Goal: Transaction & Acquisition: Purchase product/service

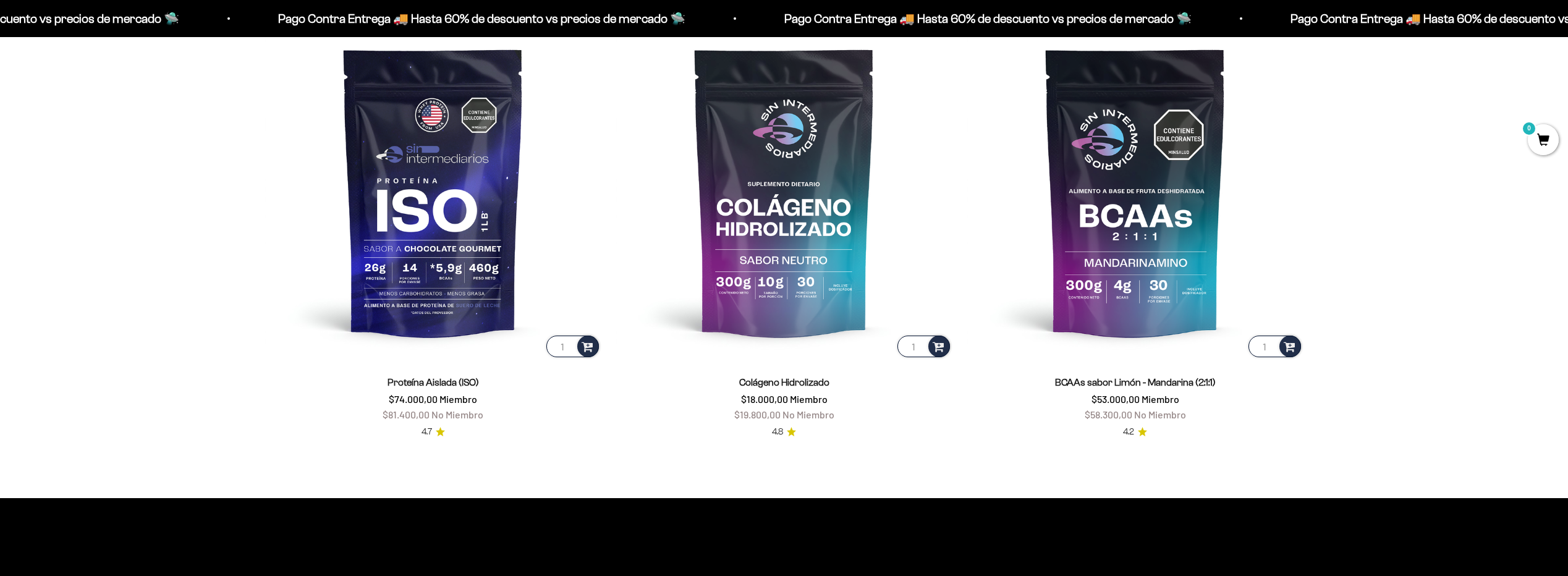
scroll to position [1236, 0]
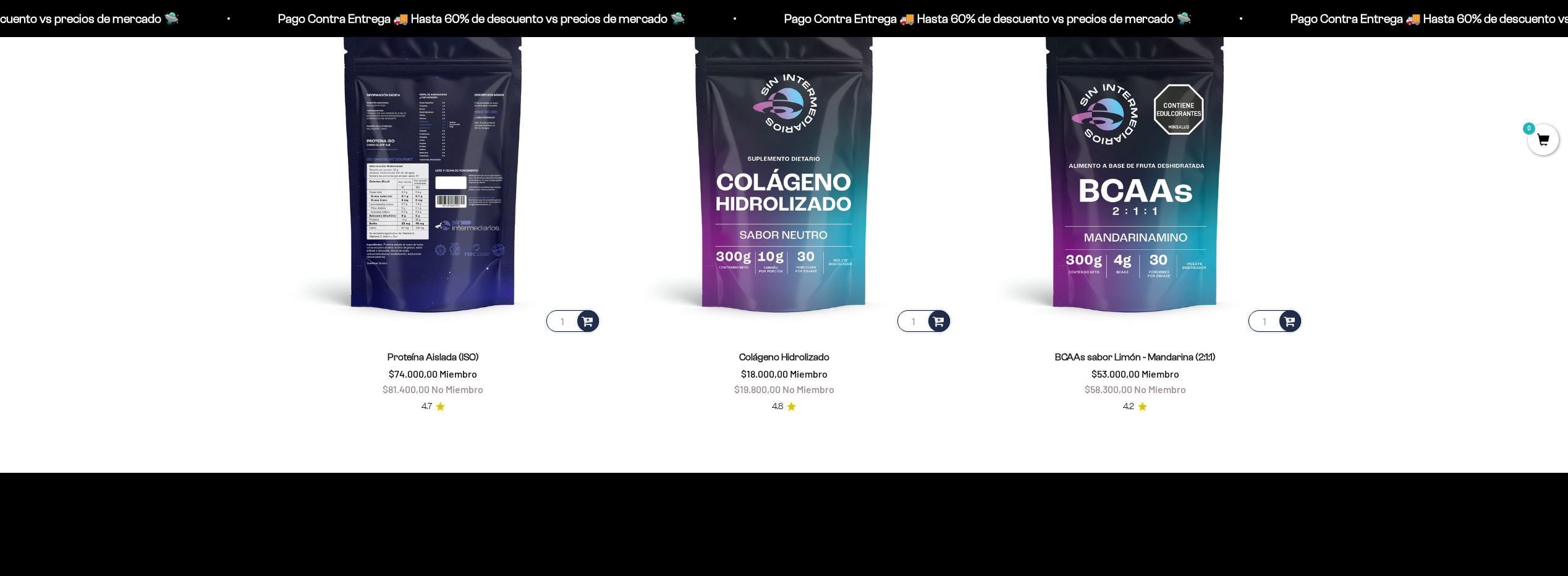
click at [469, 149] on img at bounding box center [433, 166] width 336 height 336
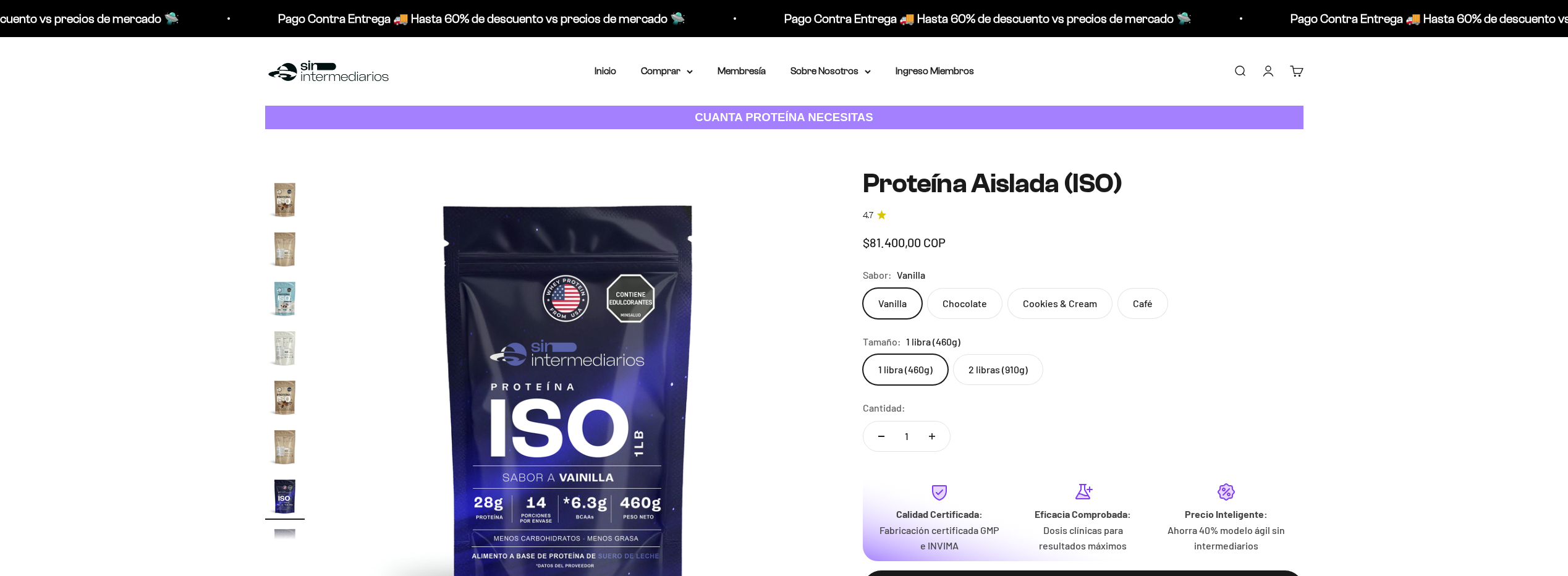
scroll to position [447, 0]
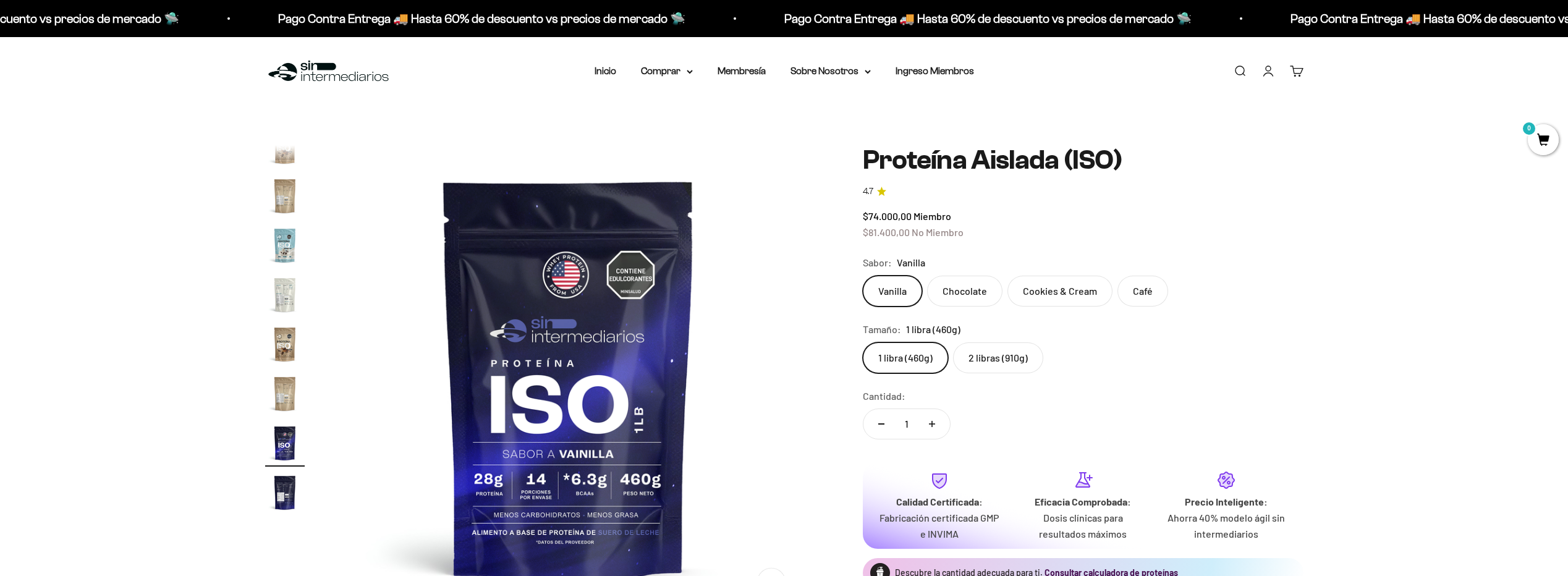
click at [1004, 351] on label "2 libras (910g)" at bounding box center [998, 358] width 90 height 31
click at [863, 342] on input "2 libras (910g)" at bounding box center [862, 342] width 1 height 1
